Goal: Task Accomplishment & Management: Use online tool/utility

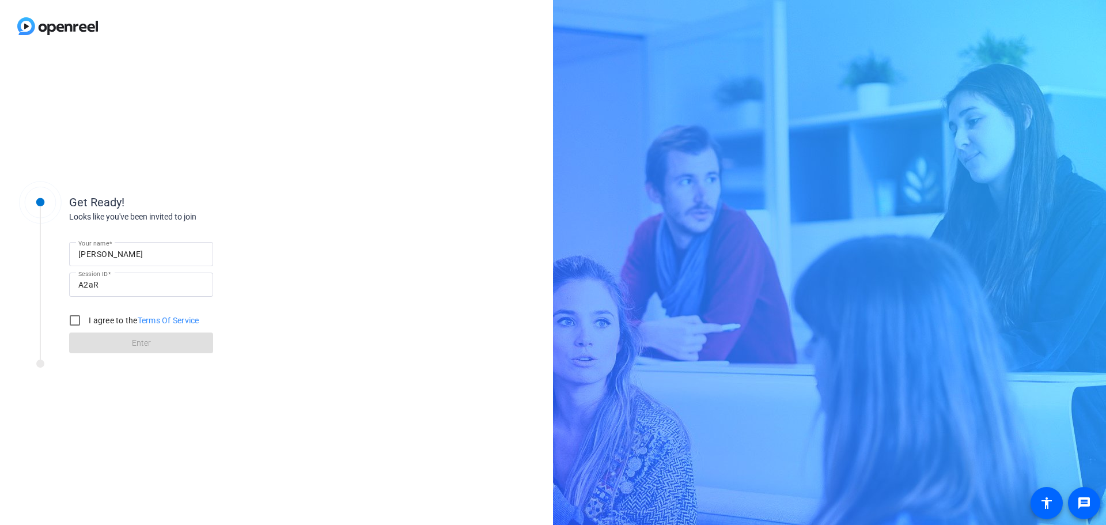
click at [143, 251] on input "[PERSON_NAME]" at bounding box center [141, 254] width 126 height 14
type input "[PERSON_NAME]"
click at [73, 318] on input "I agree to the Terms Of Service" at bounding box center [74, 320] width 23 height 23
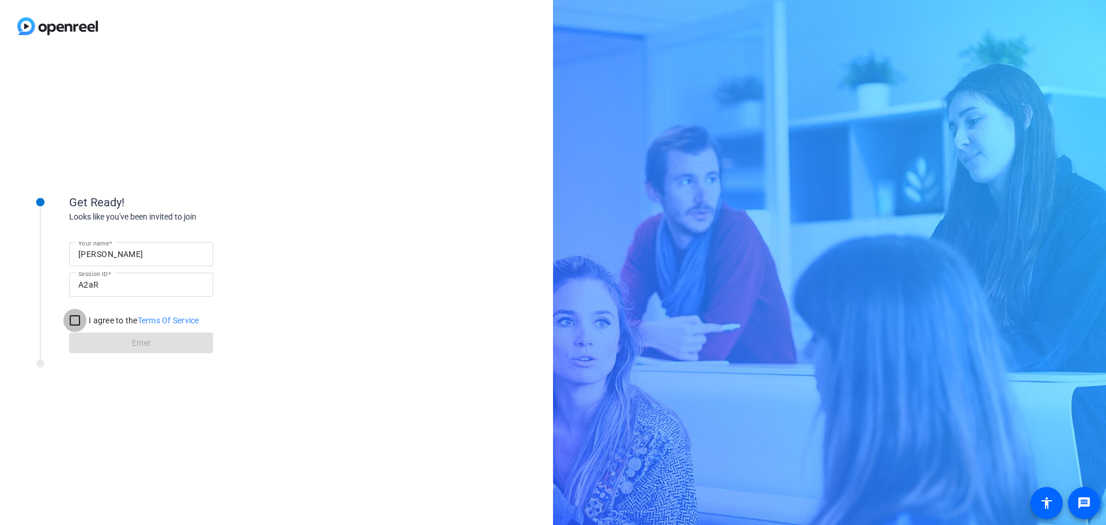
checkbox input "true"
click at [179, 346] on span at bounding box center [141, 343] width 144 height 28
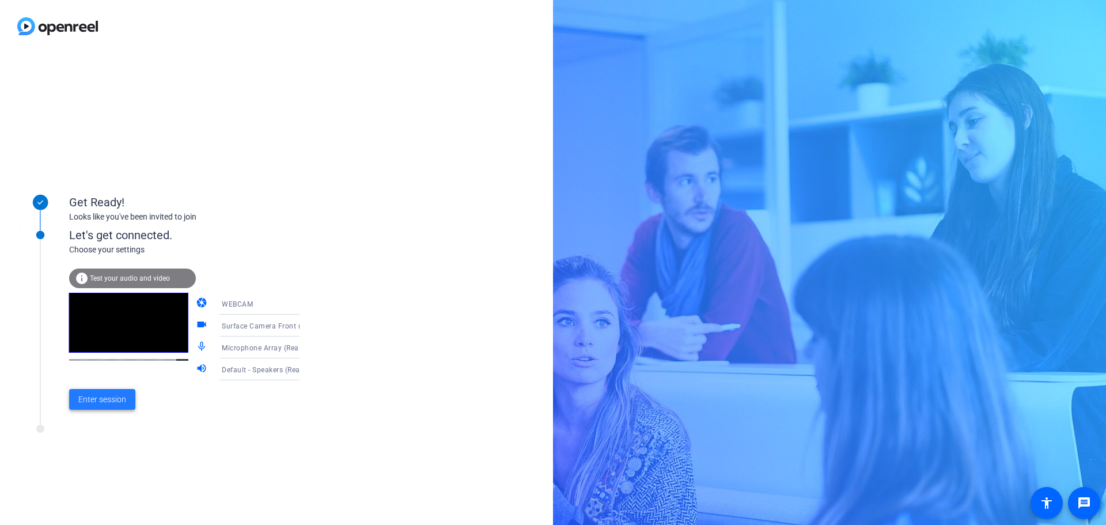
click at [108, 401] on span "Enter session" at bounding box center [102, 399] width 48 height 12
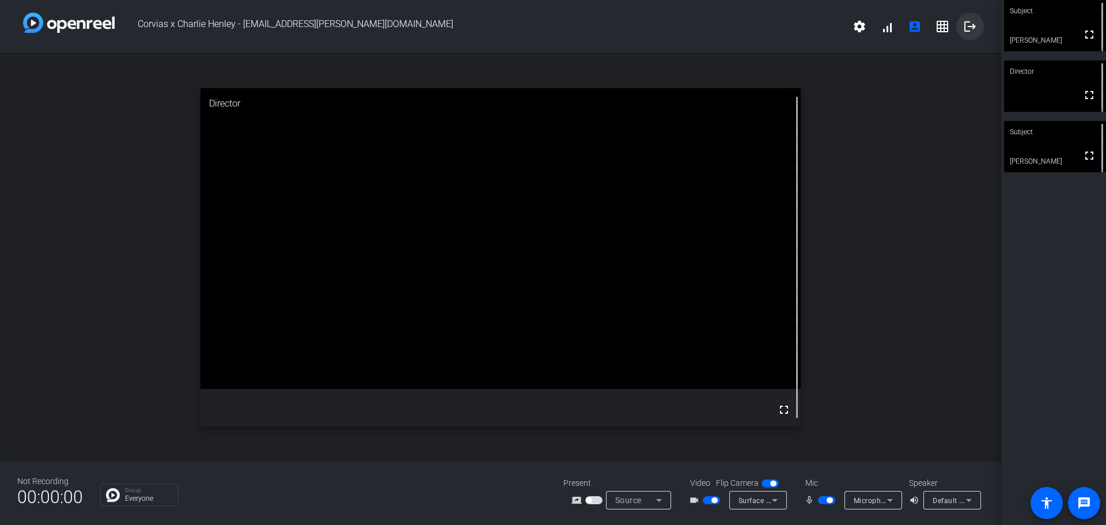
click at [969, 26] on mat-icon "logout" at bounding box center [970, 27] width 14 height 14
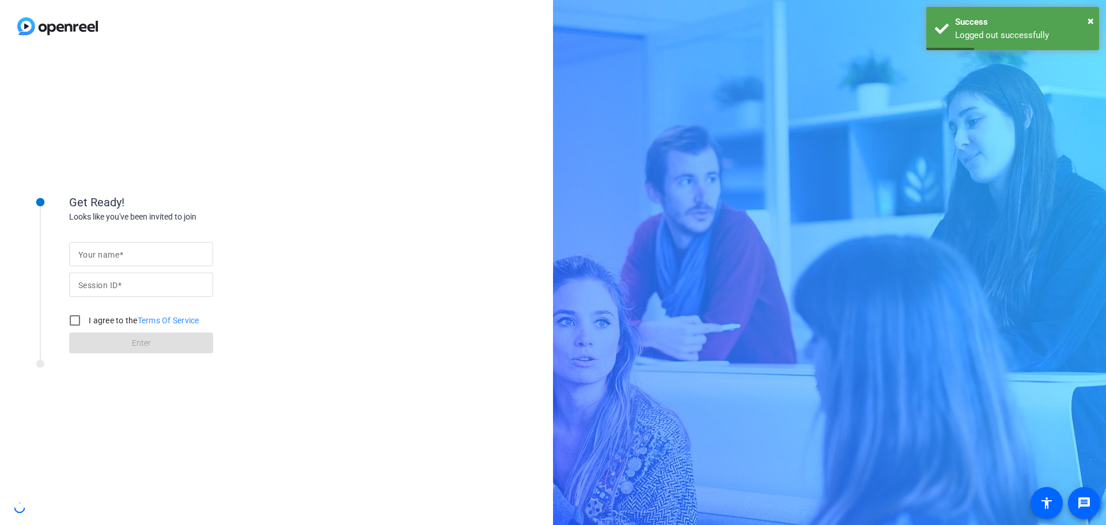
click at [161, 258] on input "Your name" at bounding box center [141, 254] width 126 height 14
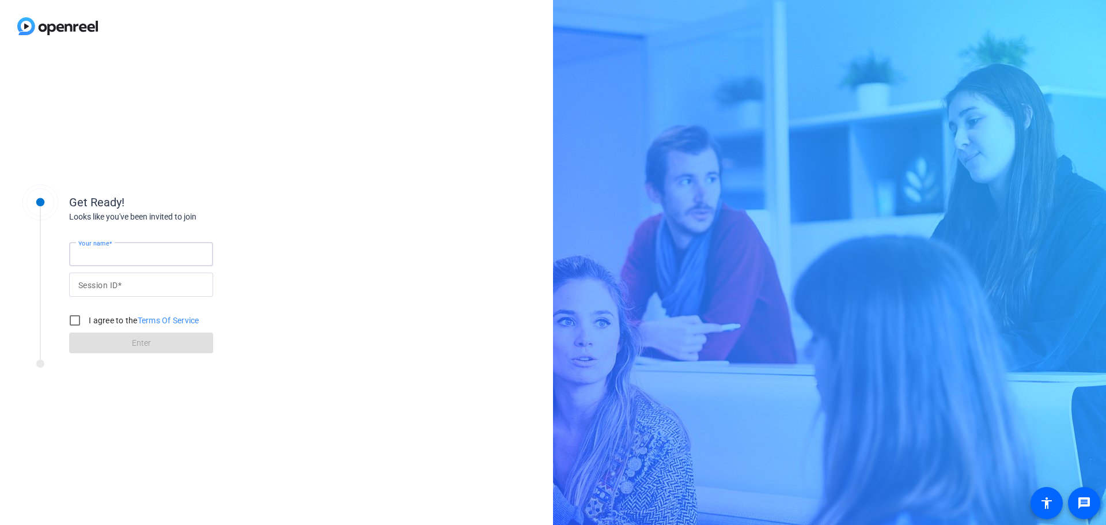
type input "[PERSON_NAME]"
click at [130, 285] on input "Session ID" at bounding box center [141, 285] width 126 height 14
type input "A2aR"
click at [78, 320] on input "I agree to the Terms Of Service" at bounding box center [74, 320] width 23 height 23
checkbox input "true"
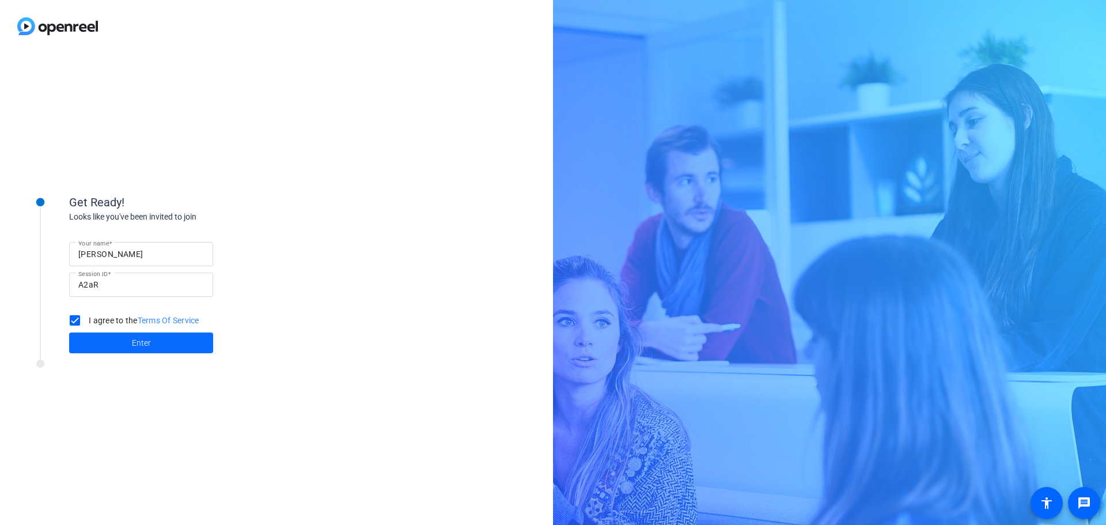
click at [142, 344] on span "Enter" at bounding box center [141, 343] width 19 height 12
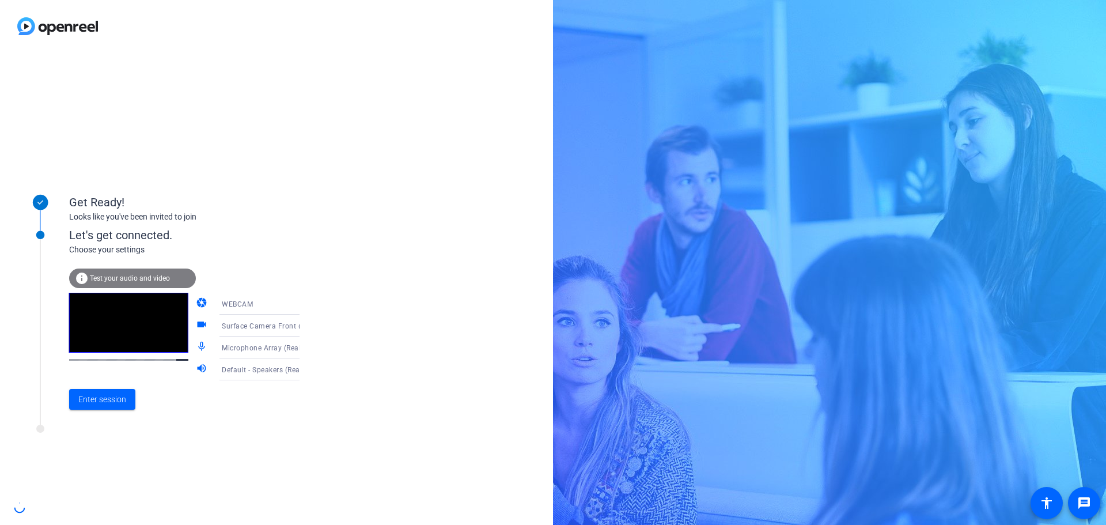
click at [304, 349] on icon at bounding box center [311, 347] width 14 height 14
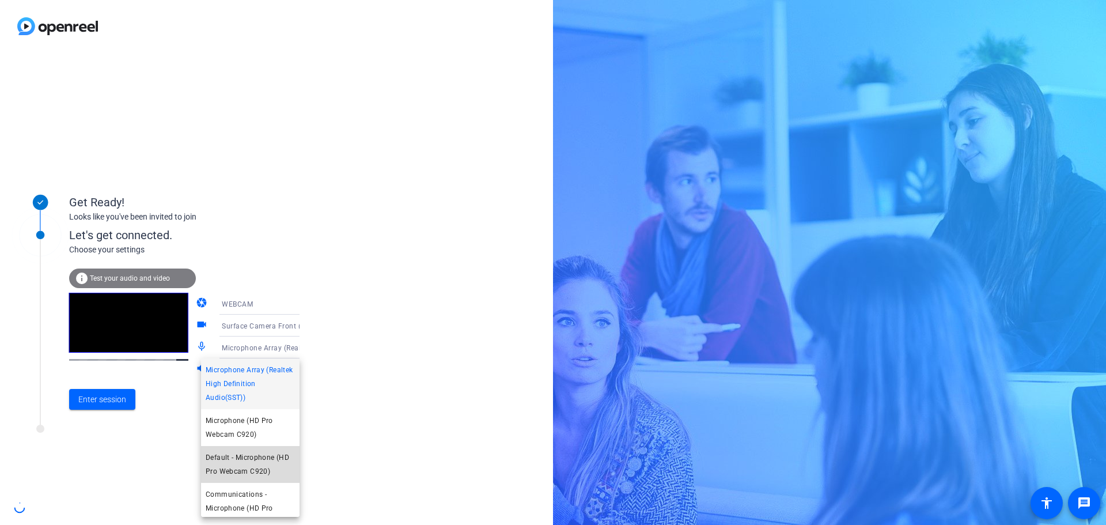
click at [260, 460] on span "Default - Microphone (HD Pro Webcam C920)" at bounding box center [250, 464] width 89 height 28
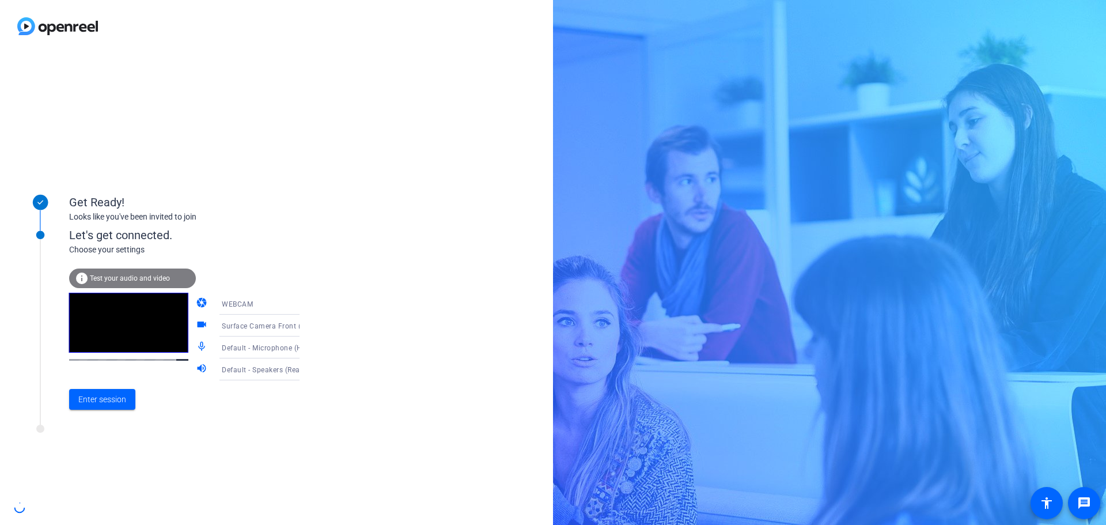
click at [258, 367] on span "Default - Speakers (Realtek High Definition Audio(SST))" at bounding box center [315, 369] width 186 height 9
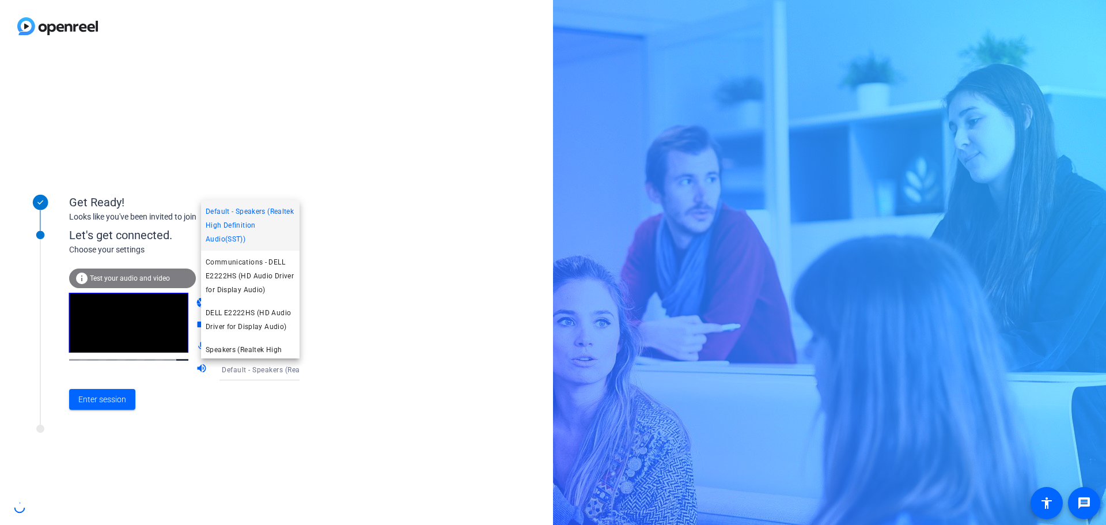
click at [96, 403] on div at bounding box center [553, 262] width 1106 height 525
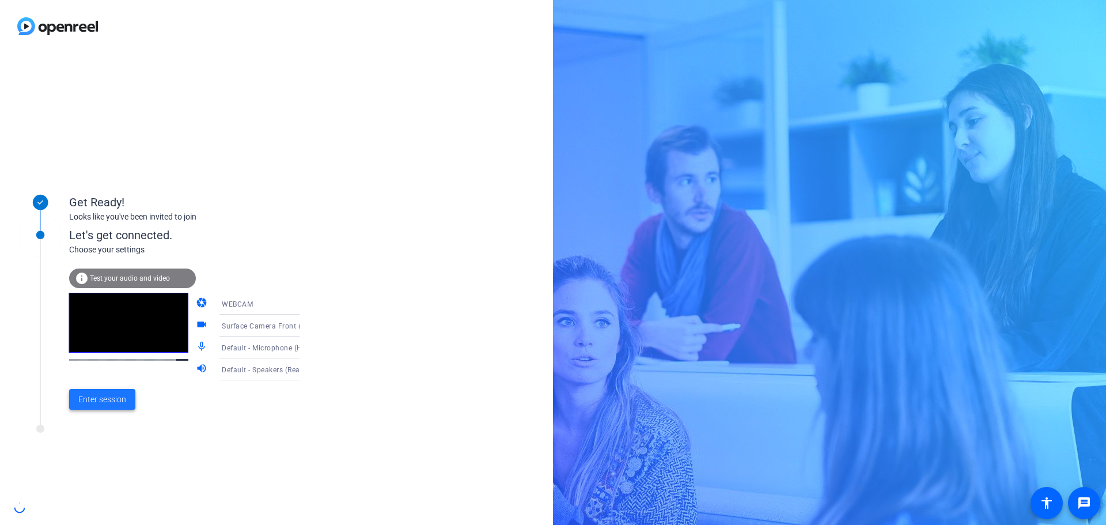
click at [96, 403] on span "Enter session" at bounding box center [102, 399] width 48 height 12
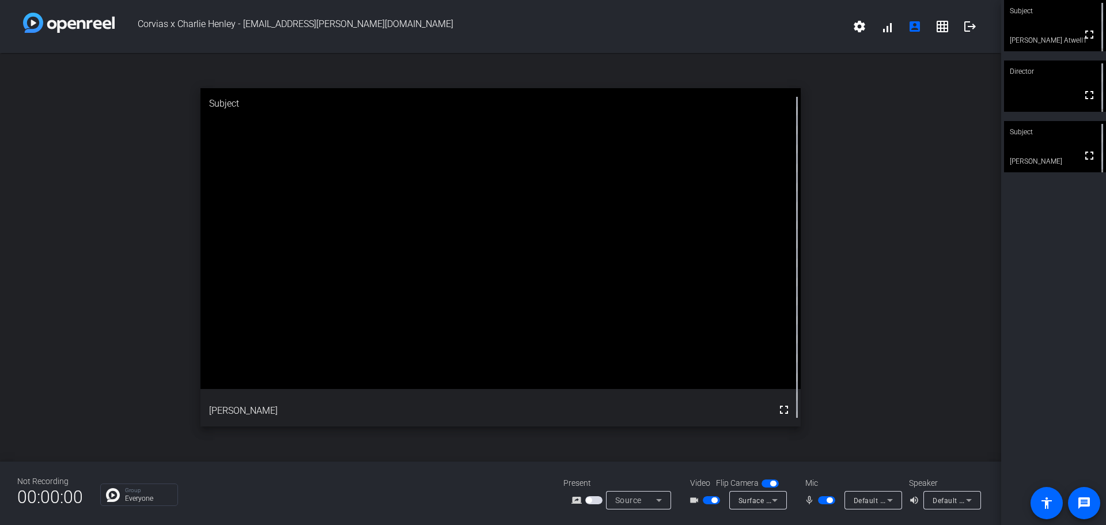
click at [1055, 241] on div "Subject fullscreen [PERSON_NAME] Atwell1 Director fullscreen Subject fullscreen…" at bounding box center [1053, 262] width 105 height 525
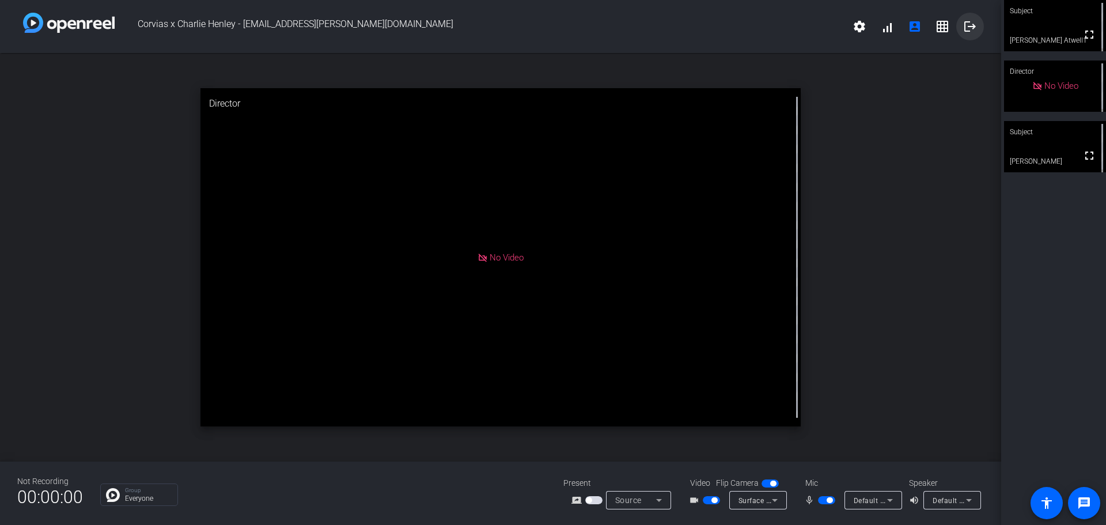
click at [964, 21] on mat-icon "logout" at bounding box center [970, 27] width 14 height 14
